Goal: Task Accomplishment & Management: Manage account settings

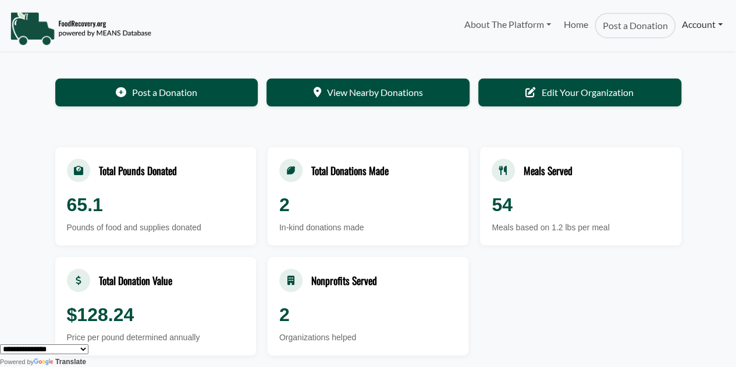
click at [719, 23] on link "Account" at bounding box center [703, 24] width 54 height 23
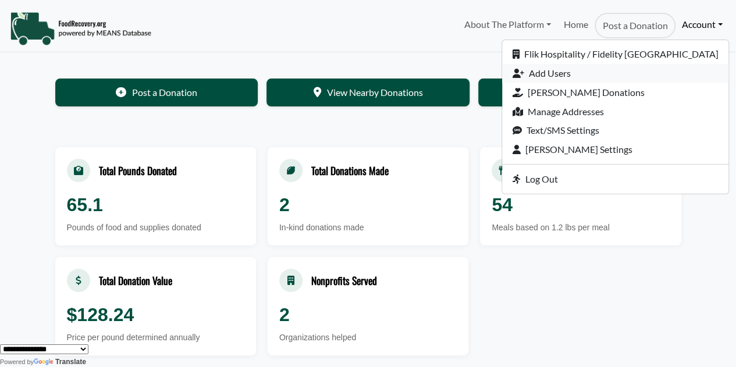
click at [596, 69] on link "Add Users" at bounding box center [615, 73] width 226 height 19
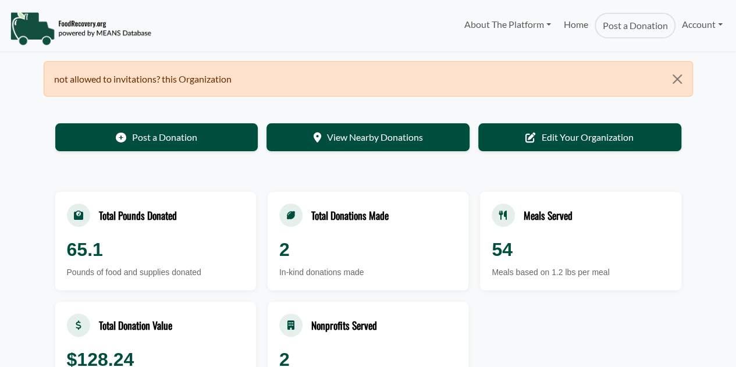
select select "Language Translate Widget"
click at [678, 76] on button "Close" at bounding box center [678, 79] width 30 height 35
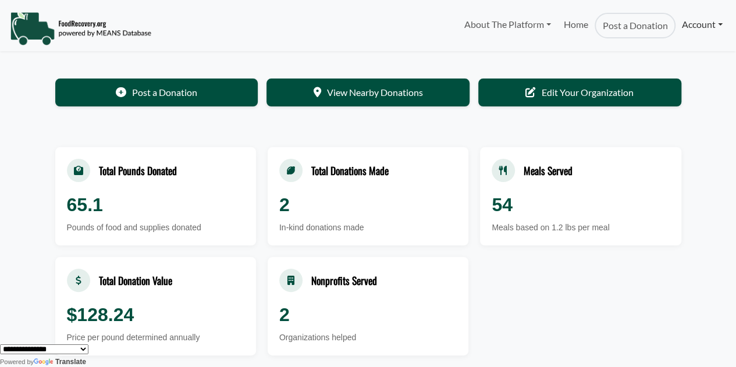
click at [718, 24] on link "Account" at bounding box center [703, 24] width 54 height 23
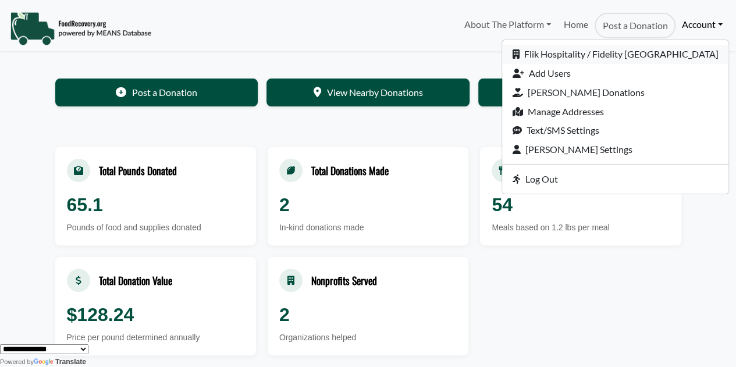
click at [598, 48] on link "Flik Hospitality / Fidelity [GEOGRAPHIC_DATA]" at bounding box center [615, 54] width 226 height 19
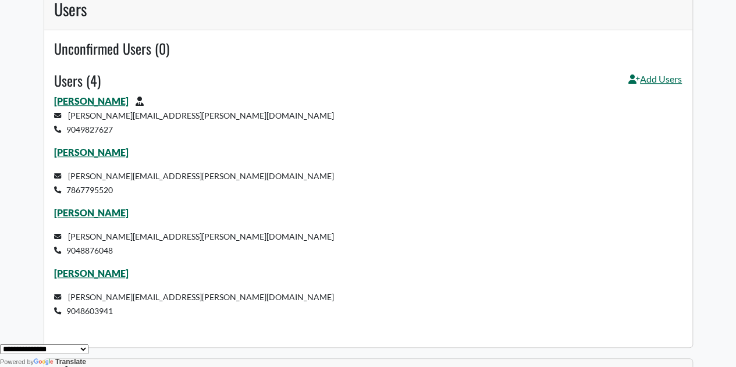
scroll to position [349, 0]
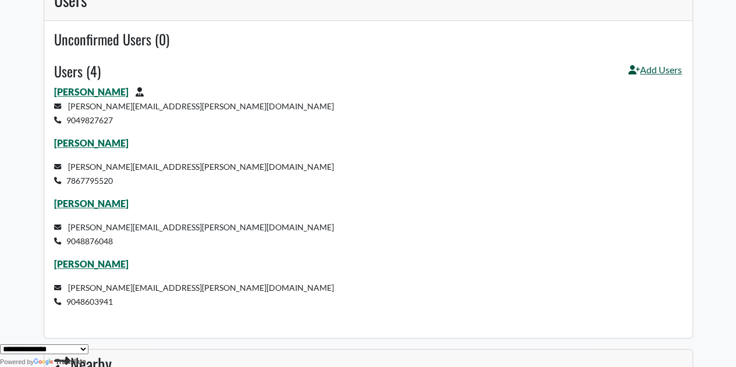
click at [642, 70] on link "Add Users" at bounding box center [656, 74] width 54 height 22
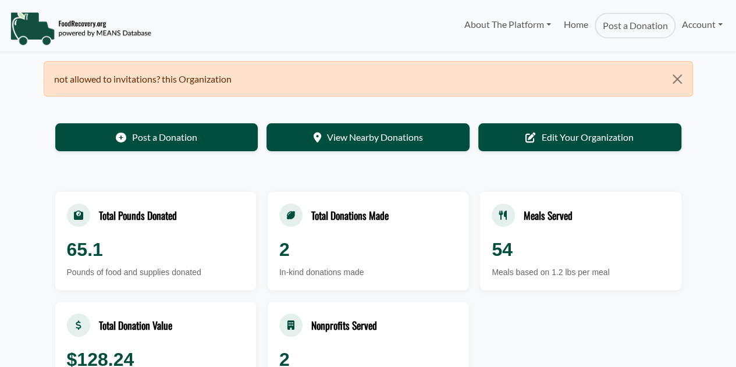
select select "Language Translate Widget"
click at [699, 22] on link "Account" at bounding box center [703, 24] width 54 height 23
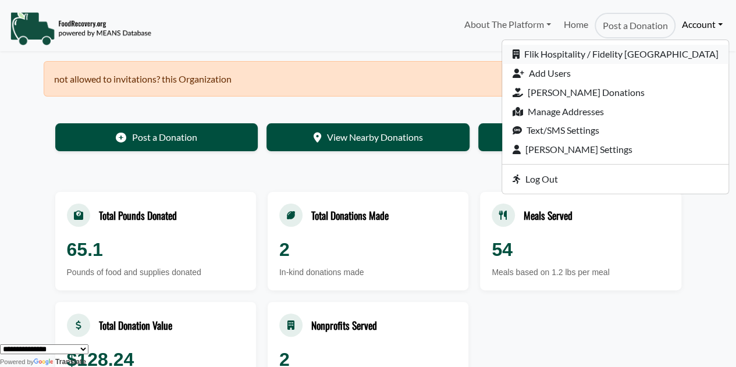
click at [633, 51] on link "Flik Hospitality / Fidelity [GEOGRAPHIC_DATA]" at bounding box center [615, 54] width 226 height 19
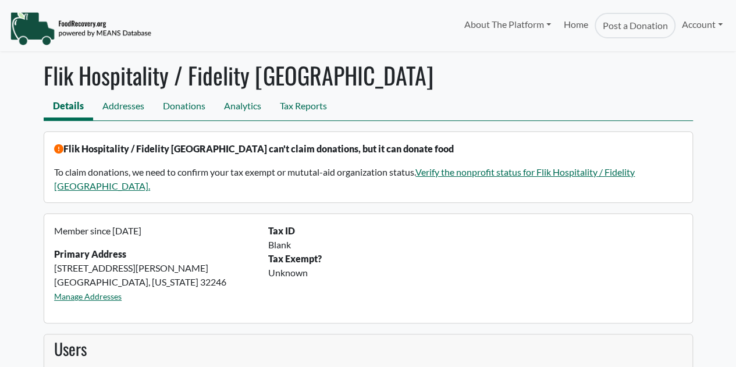
select select "Language Translate Widget"
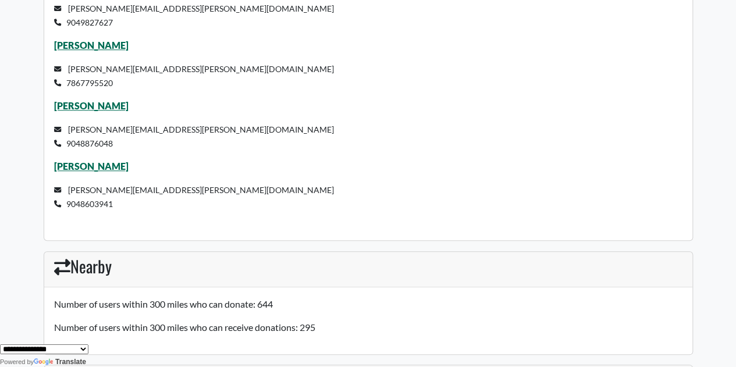
scroll to position [466, 0]
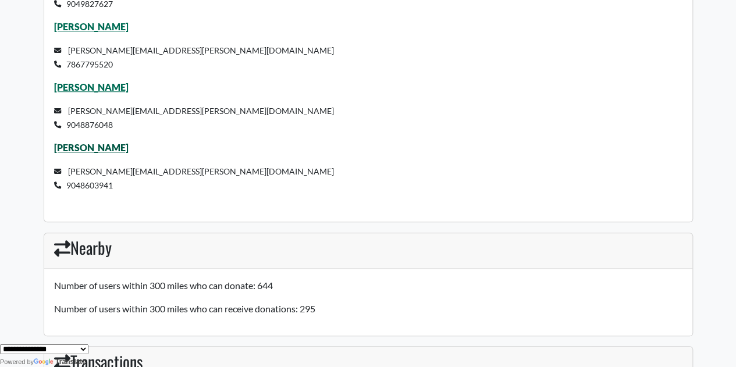
click at [94, 143] on link "[PERSON_NAME]" at bounding box center [91, 147] width 75 height 11
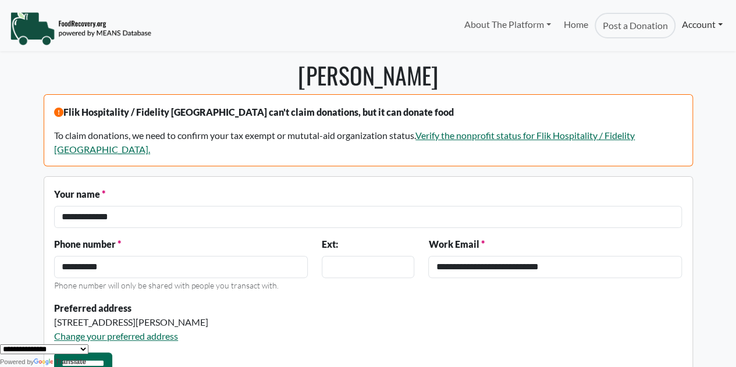
click at [701, 22] on link "Account" at bounding box center [703, 24] width 54 height 23
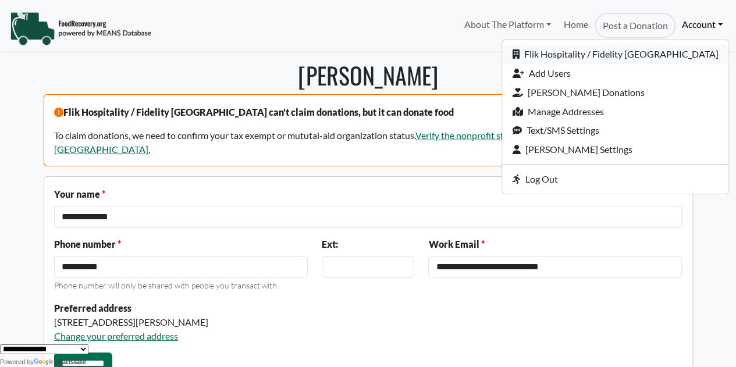
click at [637, 49] on link "Flik Hospitality / Fidelity [GEOGRAPHIC_DATA]" at bounding box center [615, 54] width 226 height 19
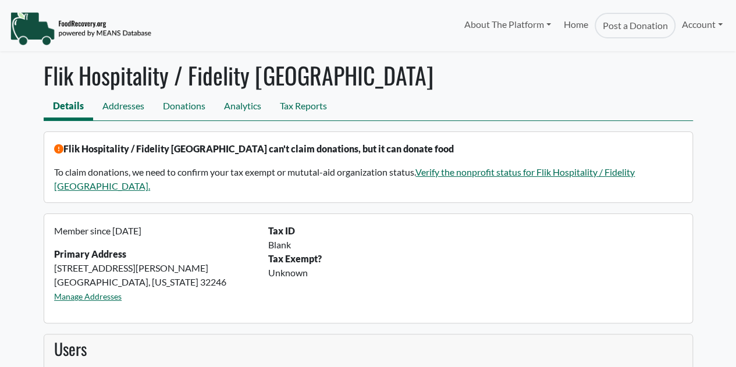
select select "Language Translate Widget"
